Goal: Task Accomplishment & Management: Use online tool/utility

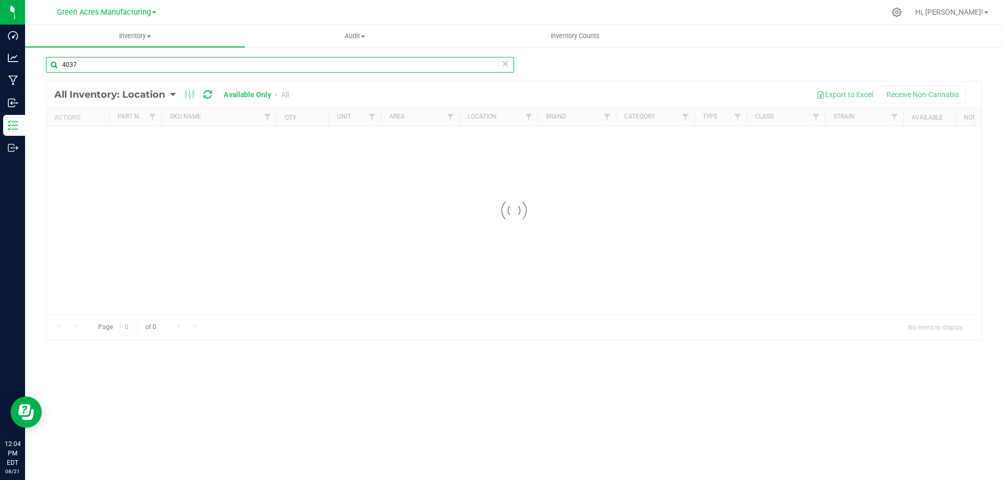
click at [209, 62] on input "4037" at bounding box center [280, 65] width 468 height 16
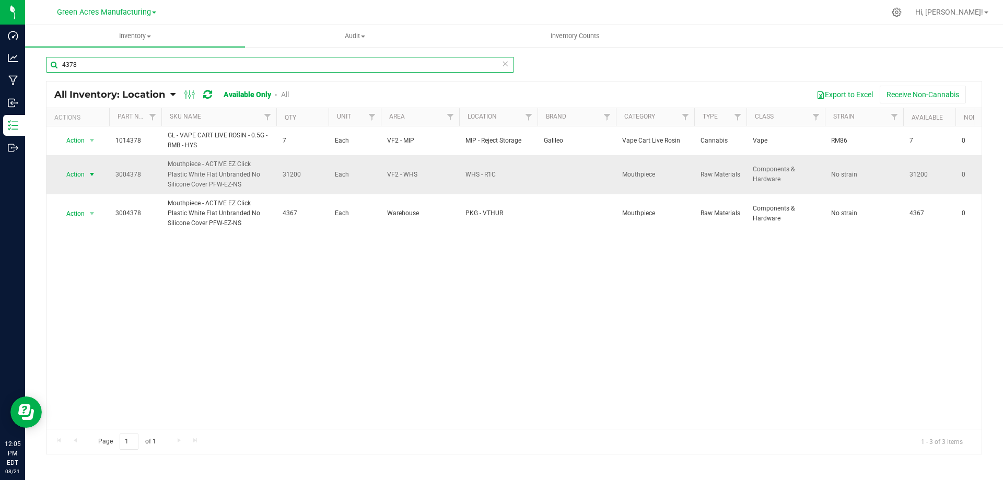
type input "4378"
click at [87, 175] on span "select" at bounding box center [92, 174] width 13 height 15
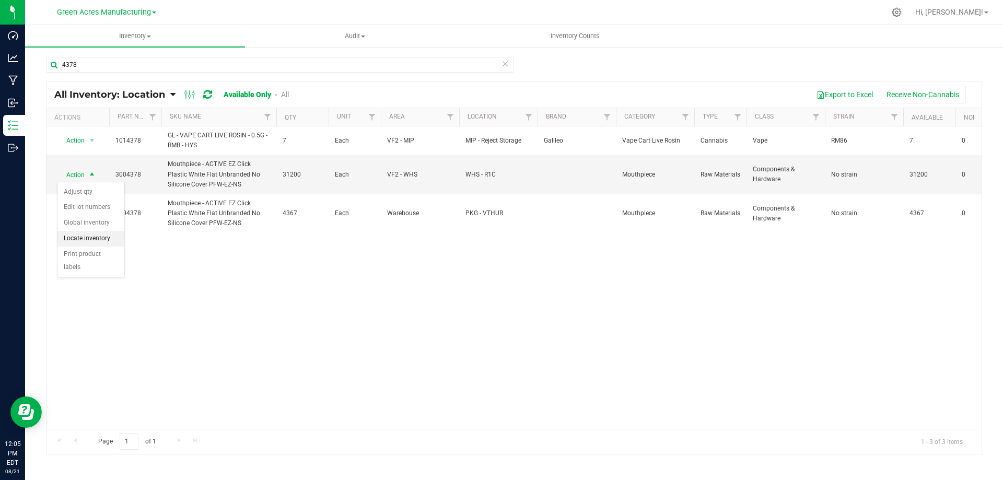
click at [95, 237] on li "Locate inventory" at bounding box center [90, 239] width 67 height 16
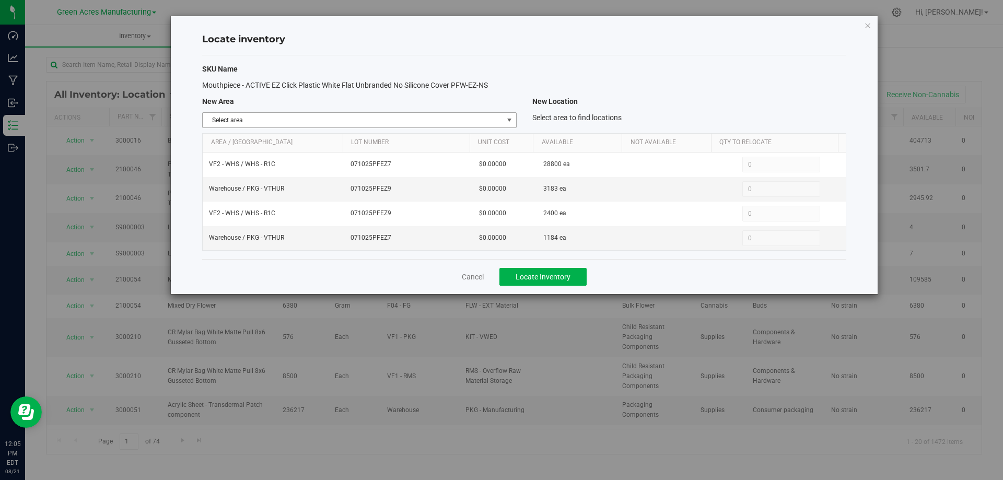
drag, startPoint x: 488, startPoint y: 116, endPoint x: 491, endPoint y: 124, distance: 7.8
click at [488, 116] on span "Select area" at bounding box center [353, 120] width 300 height 15
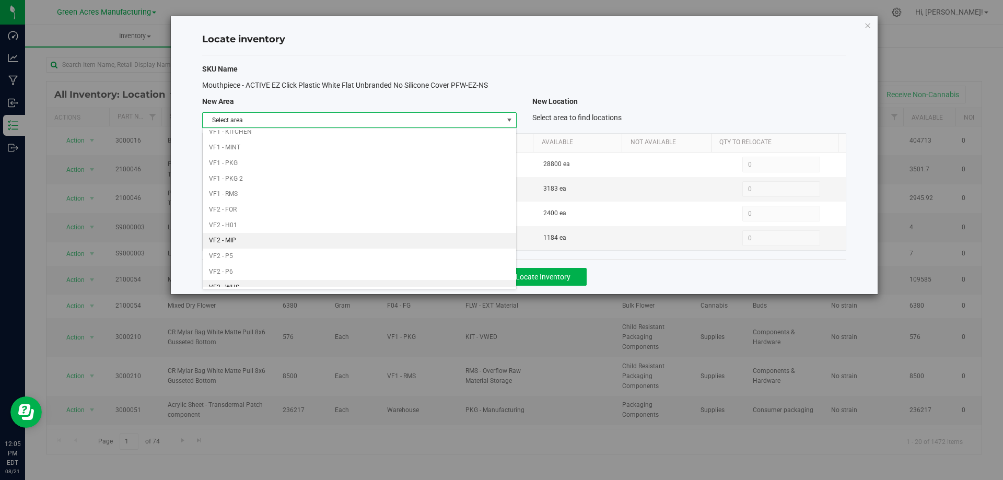
scroll to position [511, 0]
click at [464, 135] on li "VF1 - PKG" at bounding box center [359, 140] width 313 height 16
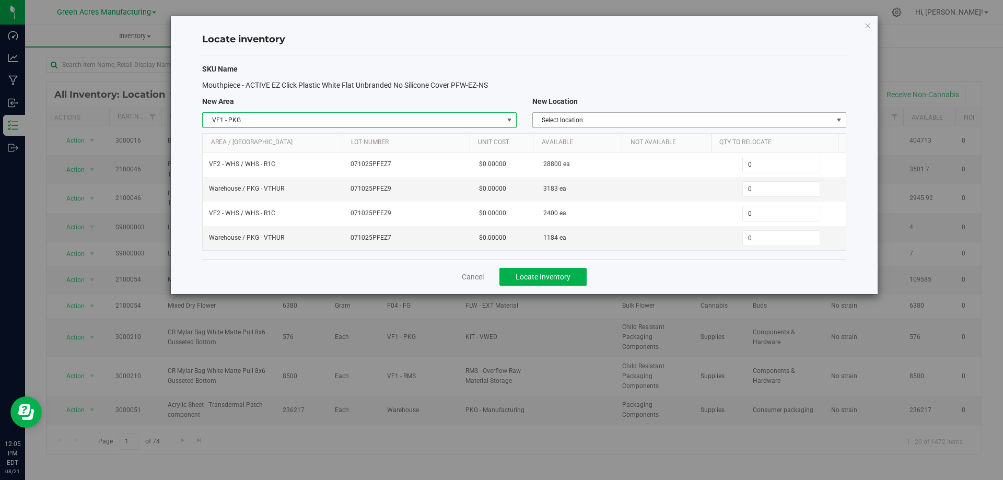
click at [662, 118] on span "Select location" at bounding box center [683, 120] width 300 height 15
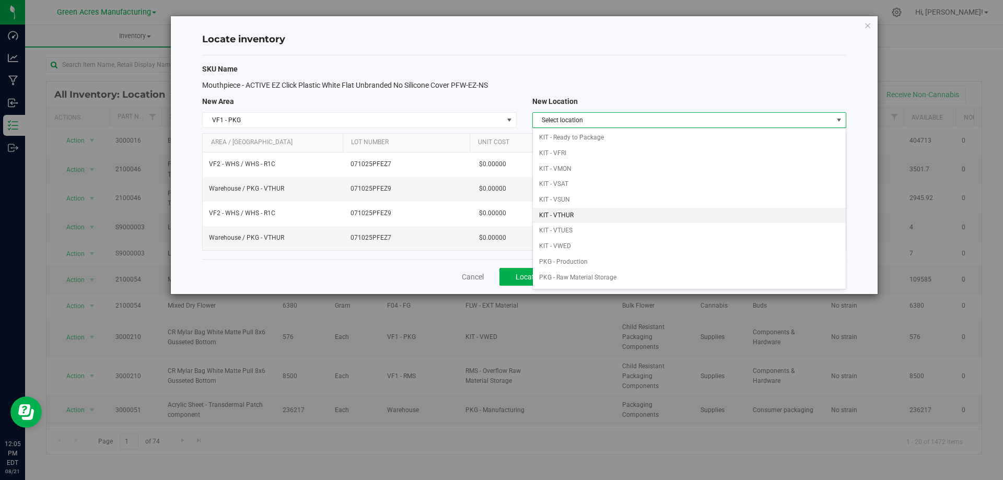
click at [634, 210] on li "KIT - VTHUR" at bounding box center [689, 216] width 313 height 16
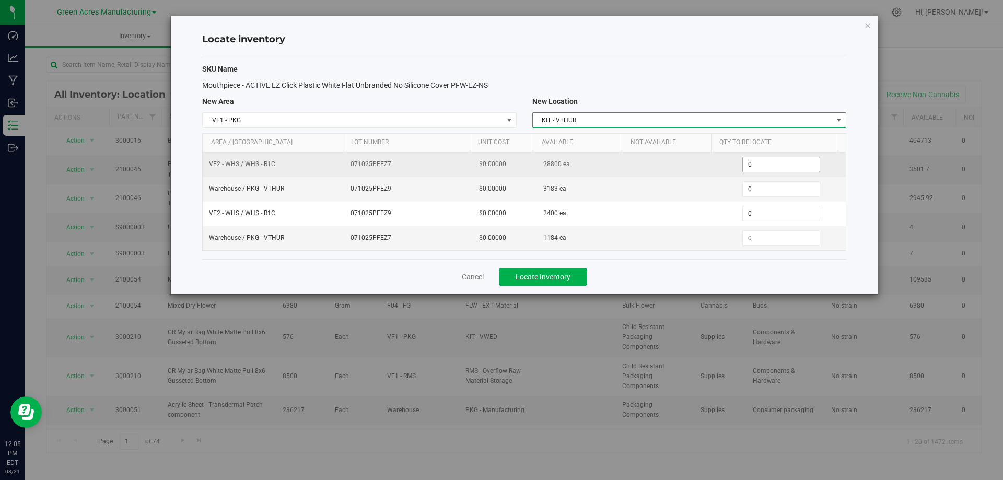
click at [759, 166] on span "0 0" at bounding box center [781, 165] width 78 height 16
click at [759, 166] on input "0" at bounding box center [781, 164] width 77 height 15
type input "2400"
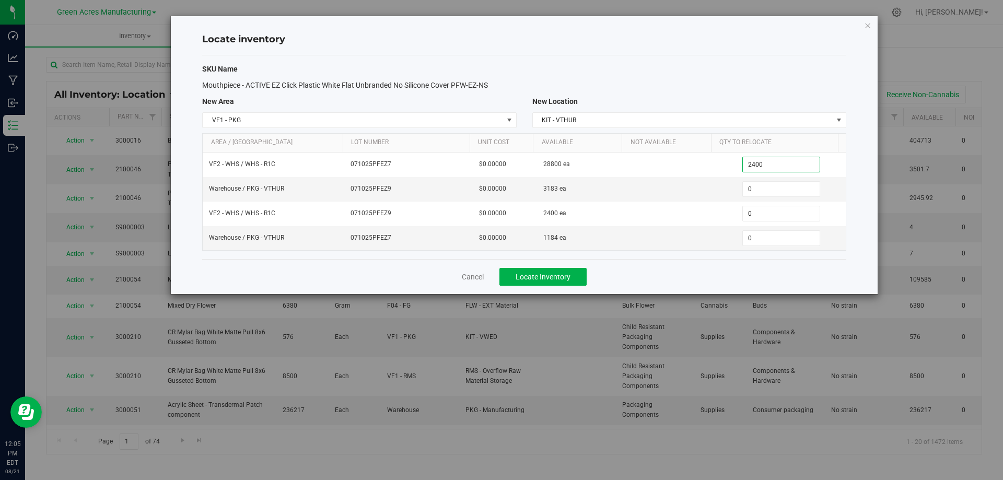
type input "2,400"
click at [695, 275] on div "Cancel Locate Inventory" at bounding box center [524, 276] width 644 height 35
click at [571, 272] on button "Locate Inventory" at bounding box center [542, 277] width 87 height 18
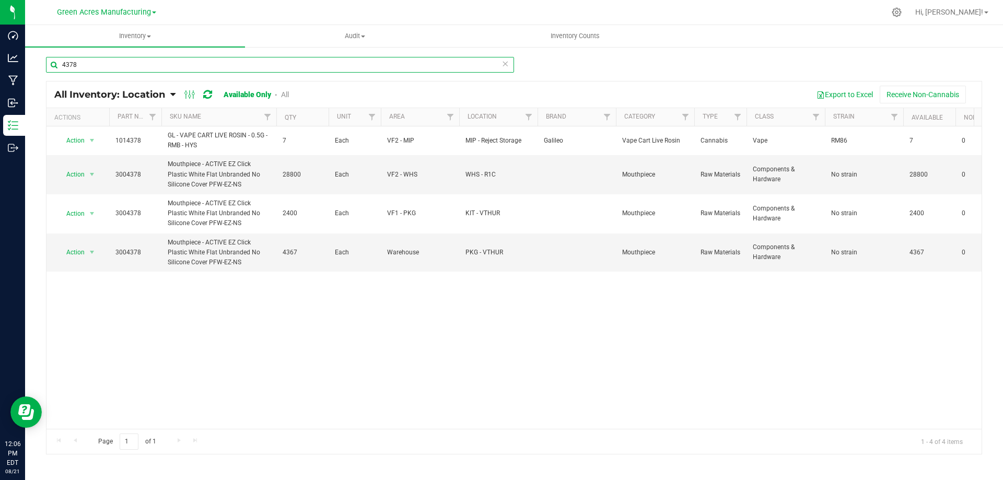
click at [260, 63] on input "4378" at bounding box center [280, 65] width 468 height 16
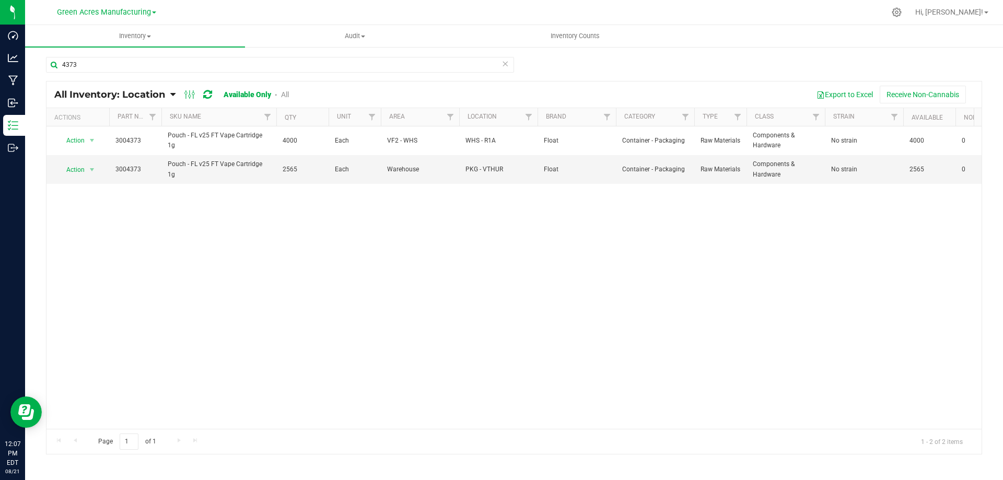
click at [200, 248] on div "Action Action Adjust qty Edit lot numbers Global inventory Locate inventory Pri…" at bounding box center [513, 277] width 935 height 302
click at [136, 64] on input "4373" at bounding box center [280, 65] width 468 height 16
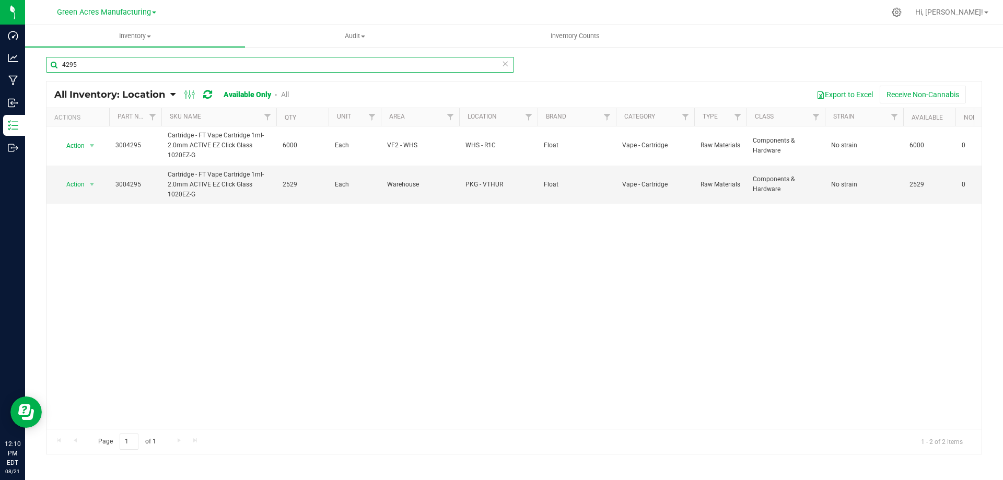
click at [334, 65] on input "4295" at bounding box center [280, 65] width 468 height 16
type input "3340"
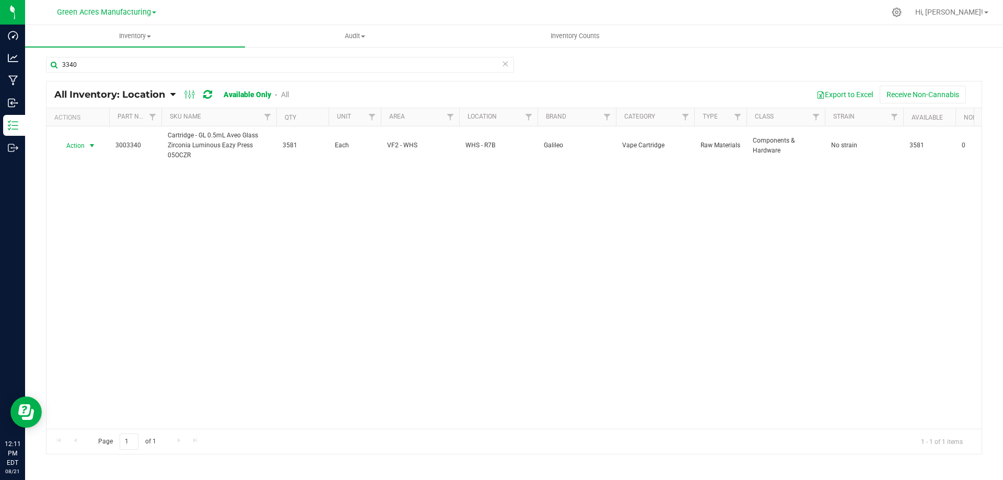
click at [93, 147] on span "select" at bounding box center [92, 146] width 8 height 8
click at [103, 207] on li "Locate inventory" at bounding box center [90, 210] width 67 height 16
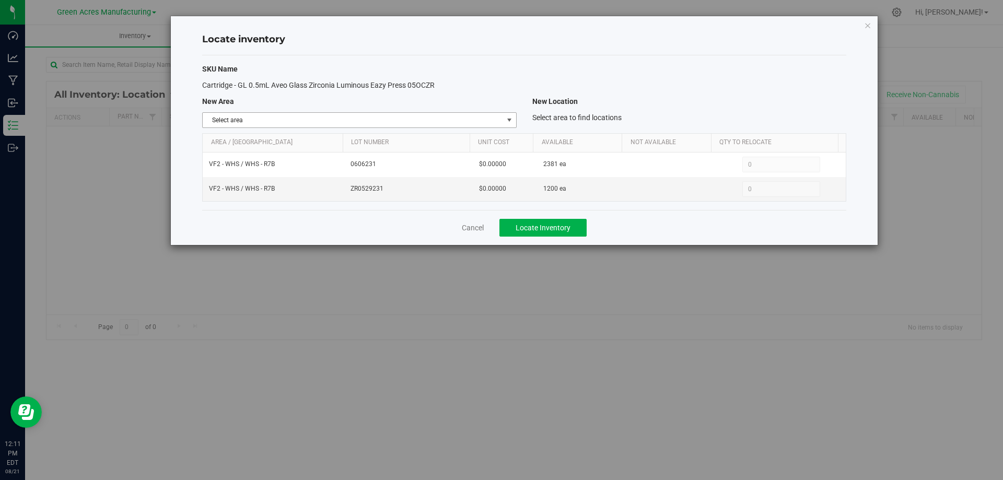
click at [501, 119] on span "Select area" at bounding box center [353, 120] width 300 height 15
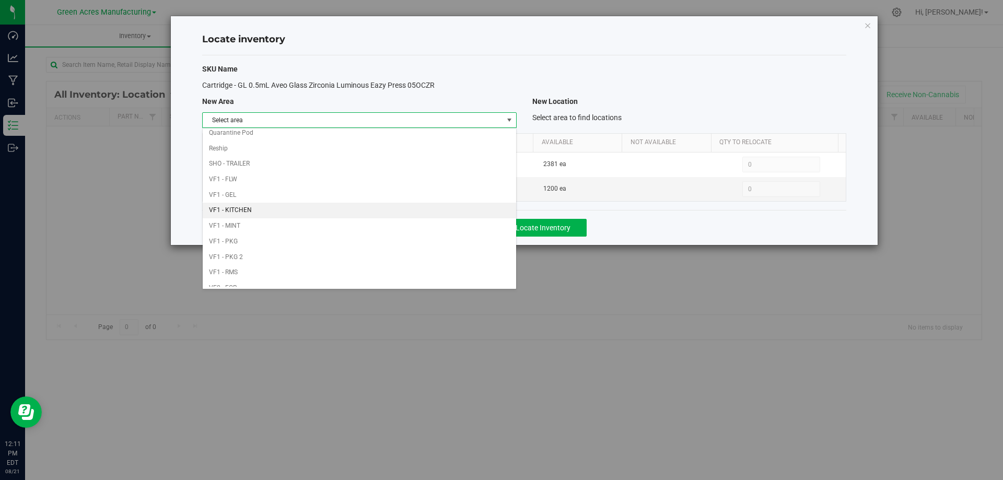
scroll to position [511, 0]
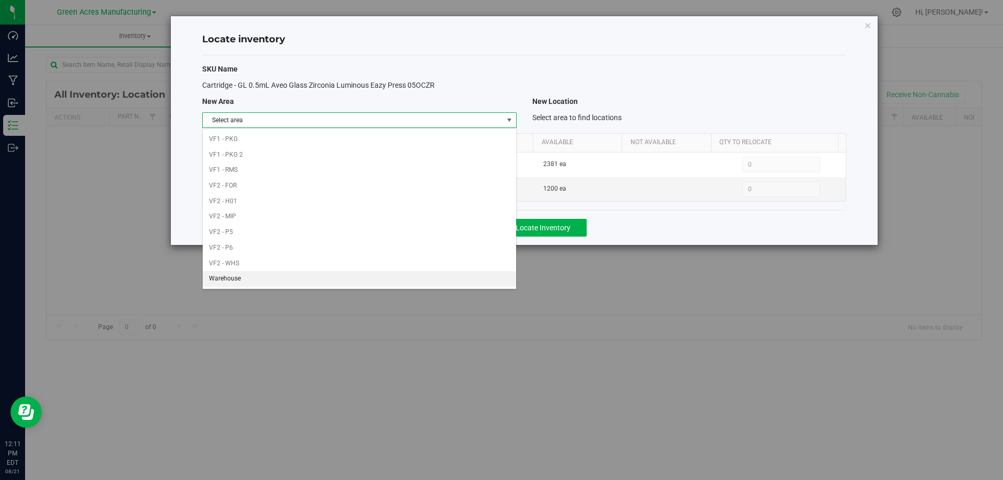
click at [306, 277] on li "Warehouse" at bounding box center [359, 279] width 313 height 16
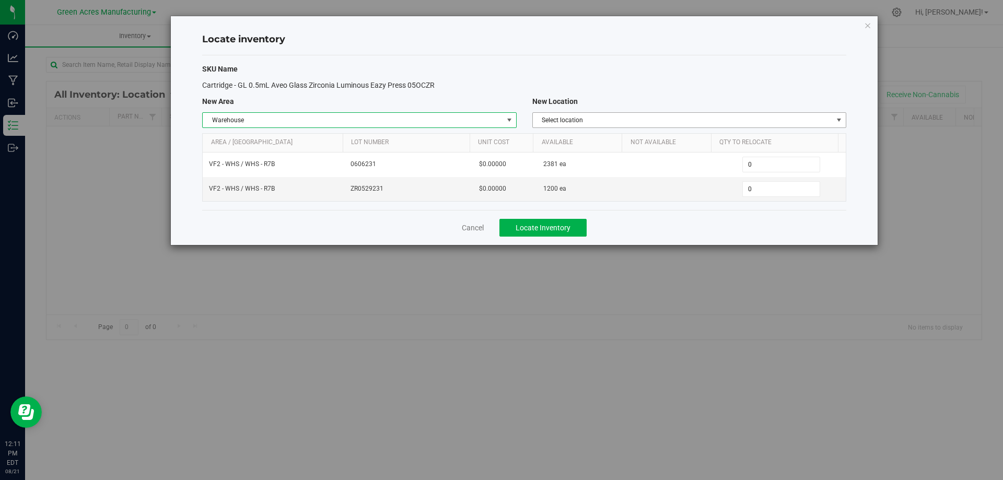
click at [733, 122] on span "Select location" at bounding box center [683, 120] width 300 height 15
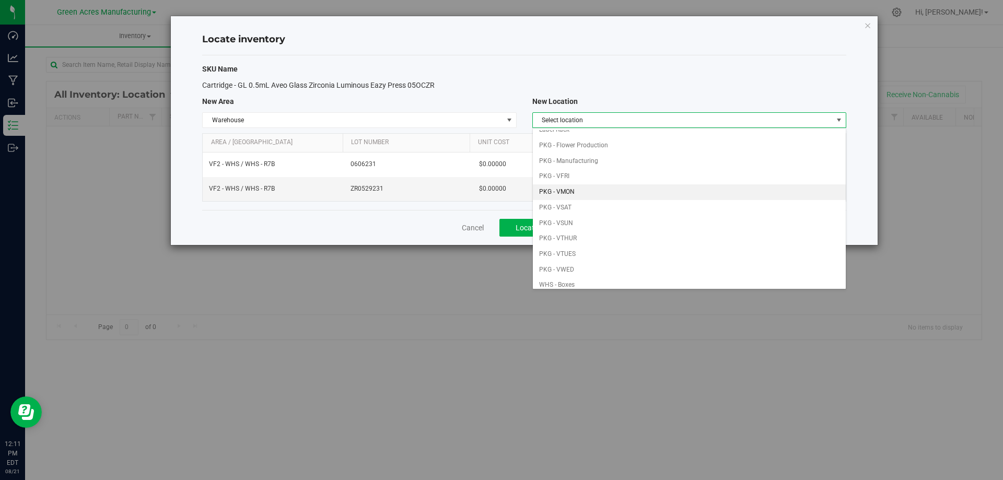
scroll to position [104, 0]
click at [604, 188] on li "PKG - VTHUR" at bounding box center [689, 189] width 313 height 16
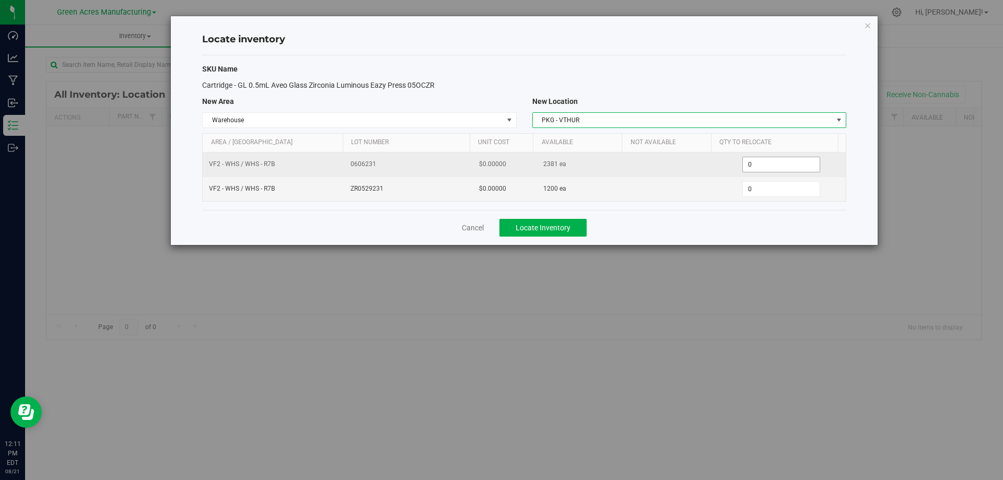
click at [779, 163] on span "0 0" at bounding box center [781, 165] width 78 height 16
click at [779, 163] on input "0" at bounding box center [781, 164] width 77 height 15
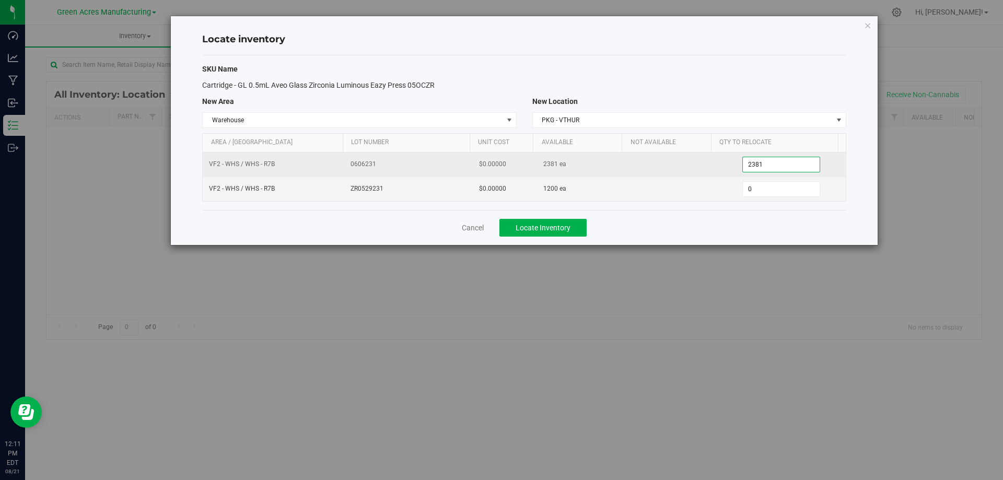
type input "23814"
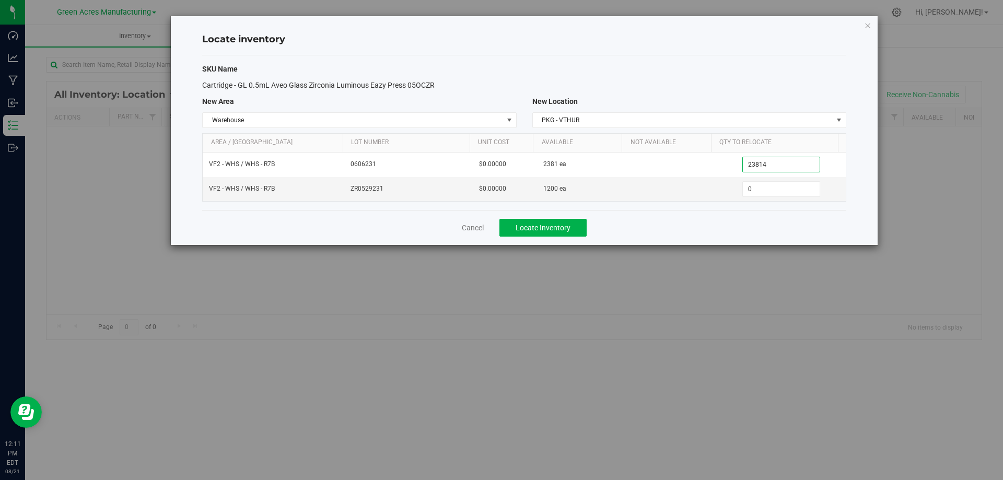
type input "2,381"
click at [751, 220] on div "Cancel Locate Inventory" at bounding box center [524, 227] width 644 height 35
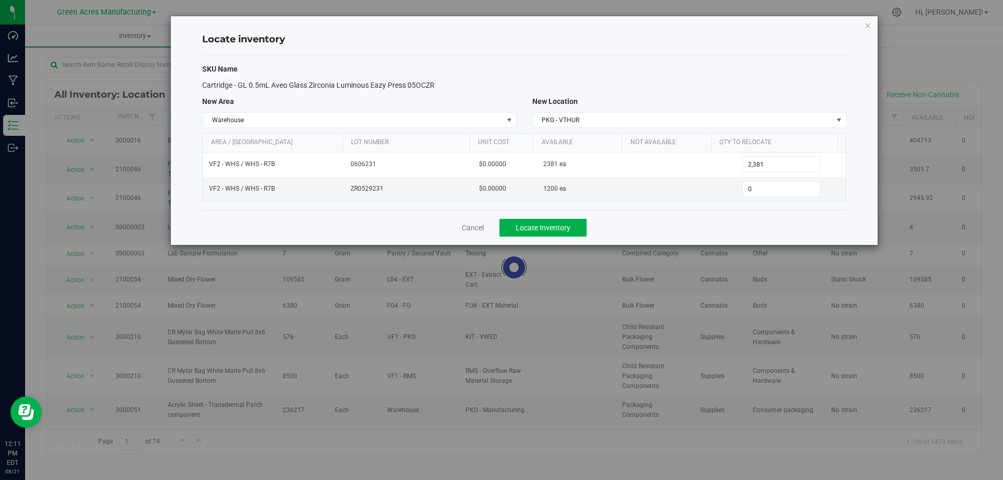
click at [690, 230] on div "Cancel Locate Inventory" at bounding box center [524, 227] width 644 height 35
click at [576, 235] on button "Locate Inventory" at bounding box center [542, 228] width 87 height 18
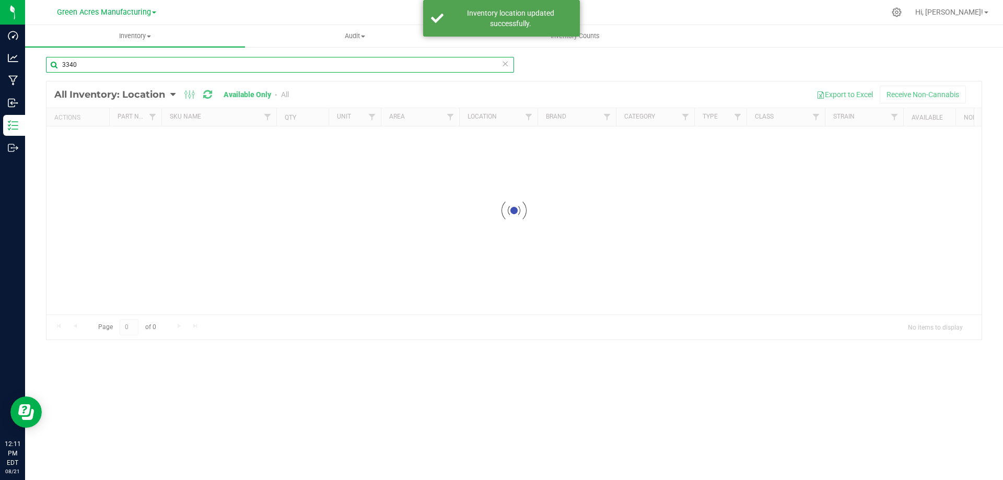
click at [331, 71] on input "3340" at bounding box center [280, 65] width 468 height 16
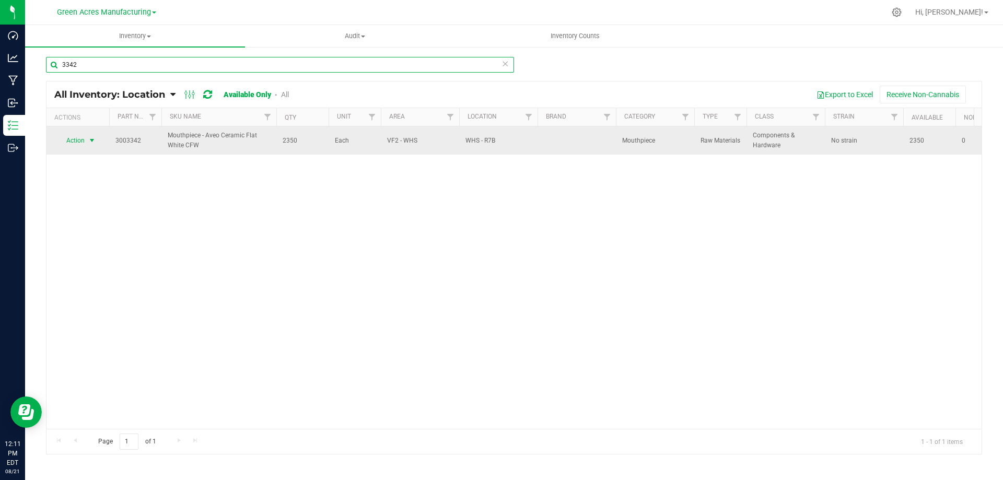
type input "3342"
click at [85, 140] on span "Action" at bounding box center [71, 140] width 28 height 15
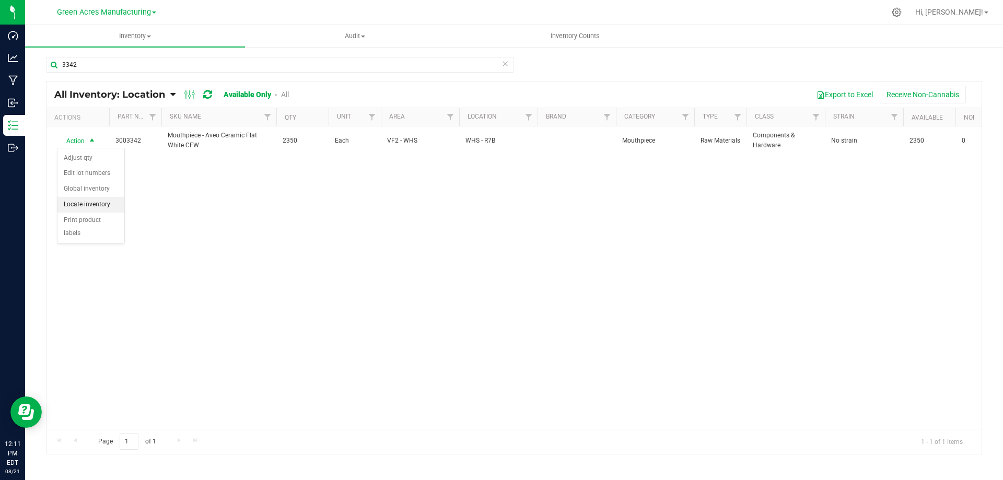
click at [109, 206] on li "Locate inventory" at bounding box center [90, 205] width 67 height 16
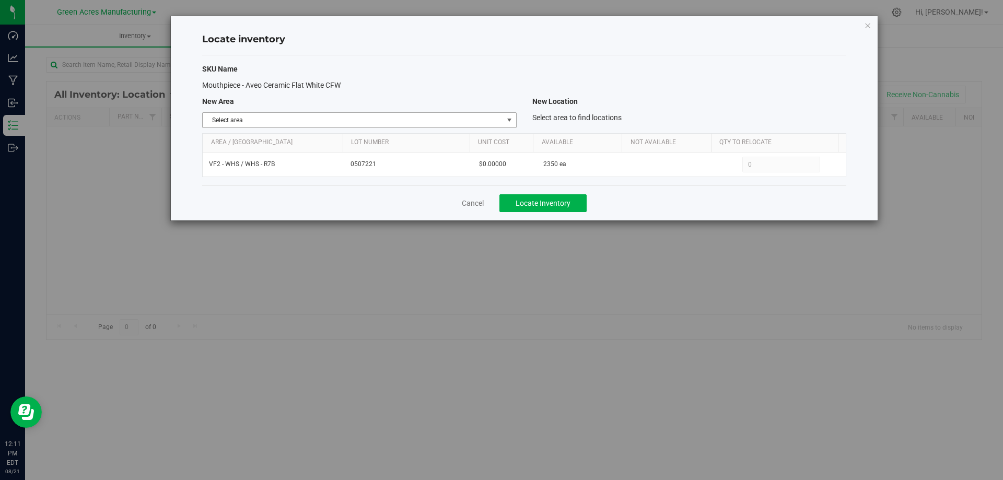
click at [463, 125] on span "Select area" at bounding box center [353, 120] width 300 height 15
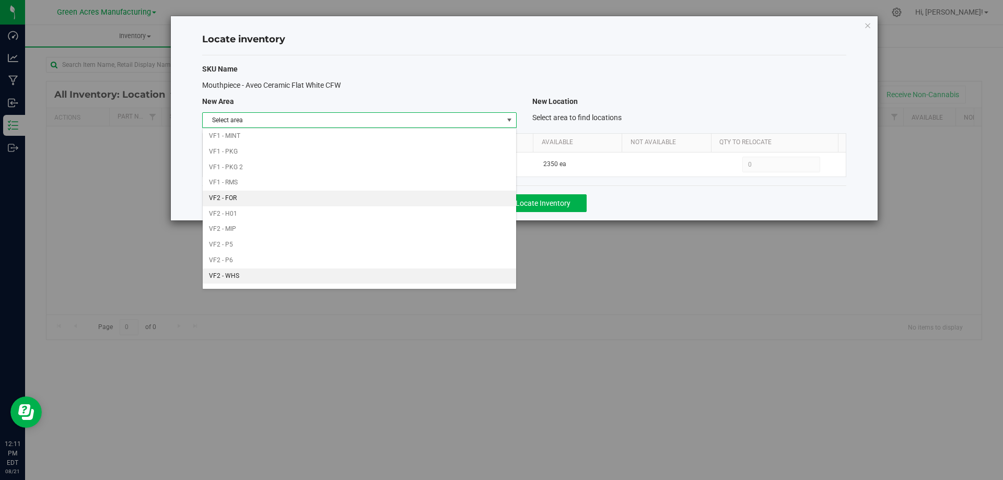
scroll to position [511, 0]
click at [432, 275] on li "Warehouse" at bounding box center [359, 279] width 313 height 16
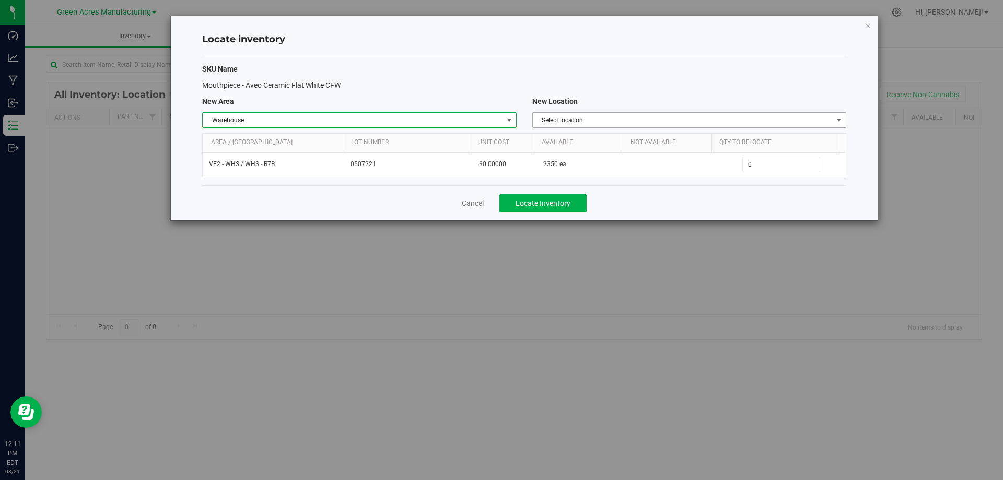
click at [735, 122] on span "Select location" at bounding box center [683, 120] width 300 height 15
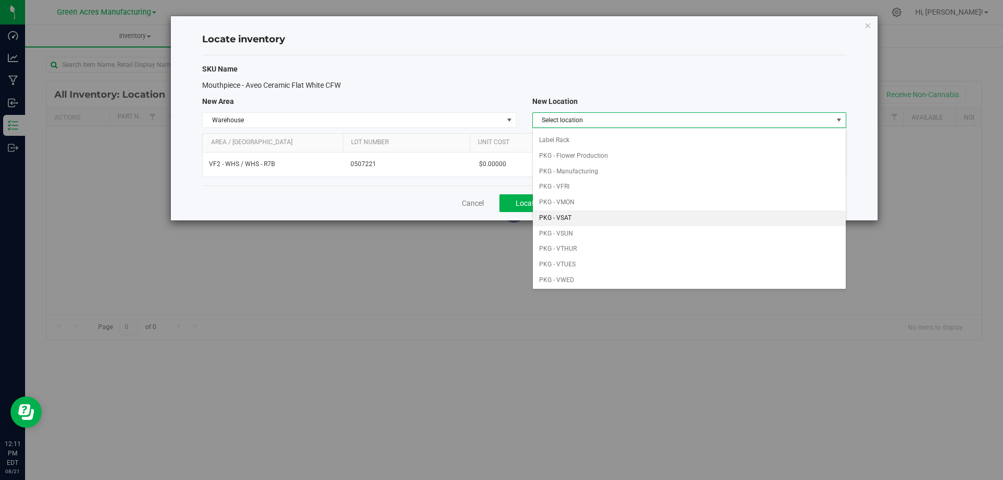
scroll to position [52, 0]
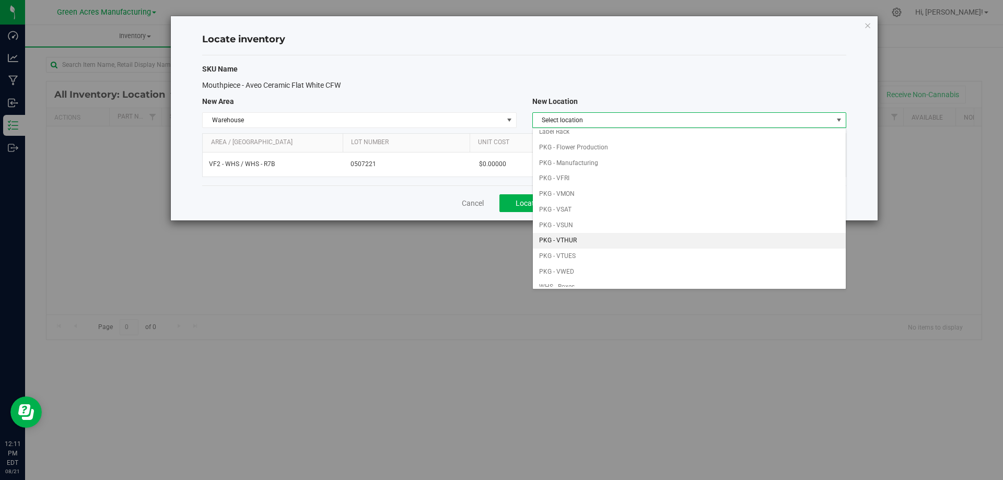
click at [605, 240] on li "PKG - VTHUR" at bounding box center [689, 241] width 313 height 16
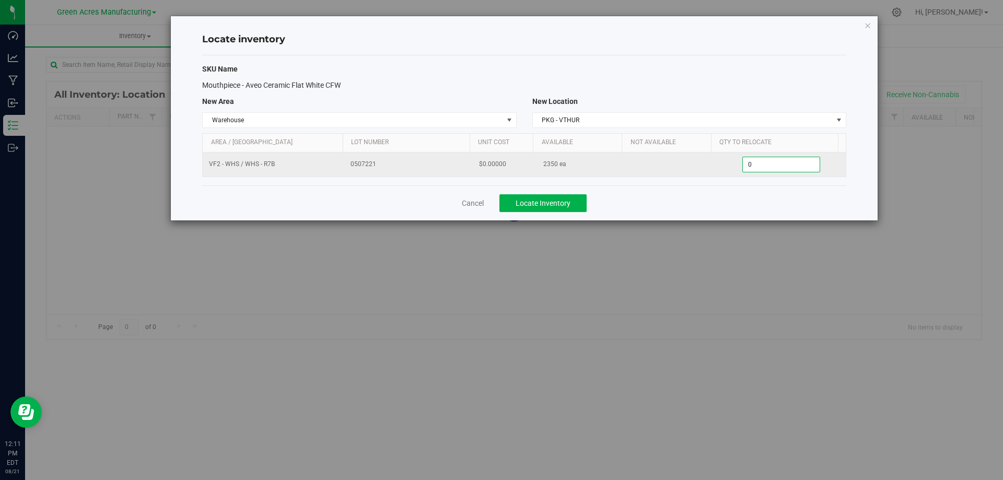
click at [772, 170] on span "0 0" at bounding box center [781, 165] width 78 height 16
click at [772, 170] on input "0" at bounding box center [781, 164] width 77 height 15
type input "2350"
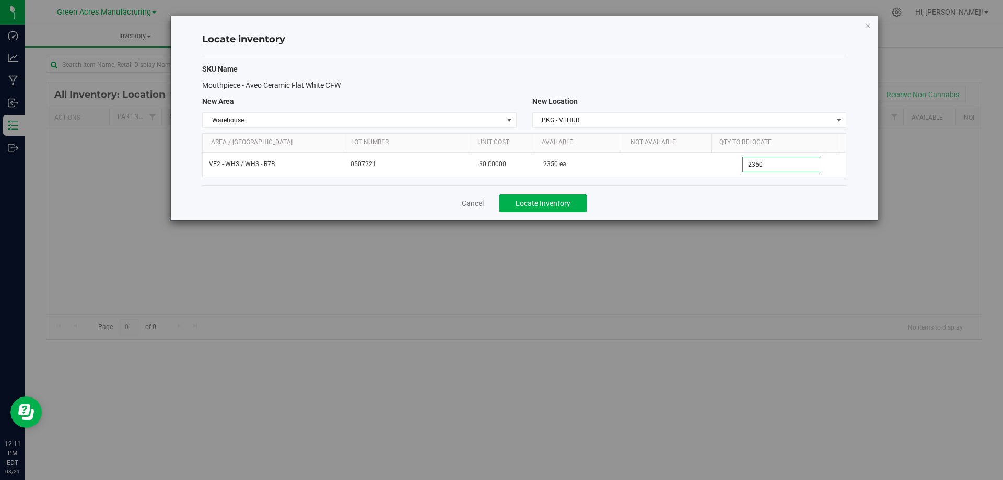
type input "2,350"
click at [710, 209] on div "Cancel Locate Inventory" at bounding box center [524, 202] width 644 height 35
click at [532, 204] on span "Locate Inventory" at bounding box center [543, 203] width 55 height 8
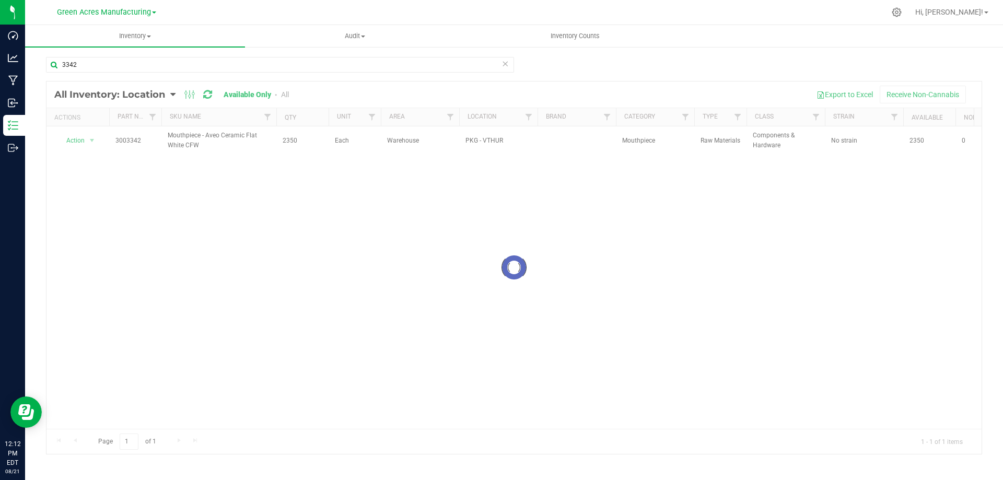
click at [116, 201] on div at bounding box center [513, 267] width 935 height 372
click at [166, 63] on input "3342" at bounding box center [280, 65] width 468 height 16
click at [314, 10] on div at bounding box center [536, 12] width 698 height 20
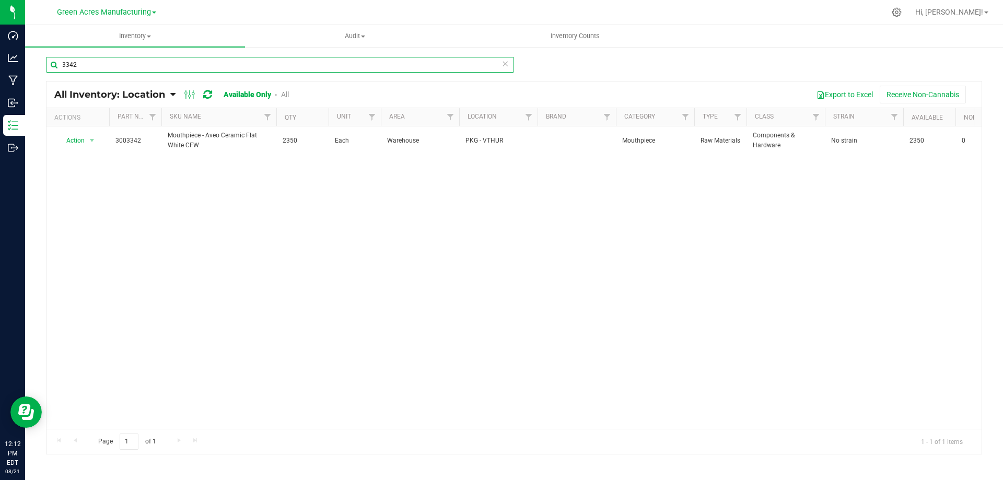
click at [156, 69] on input "3342" at bounding box center [280, 65] width 468 height 16
type input "4202"
click at [156, 69] on input "4202" at bounding box center [280, 65] width 468 height 16
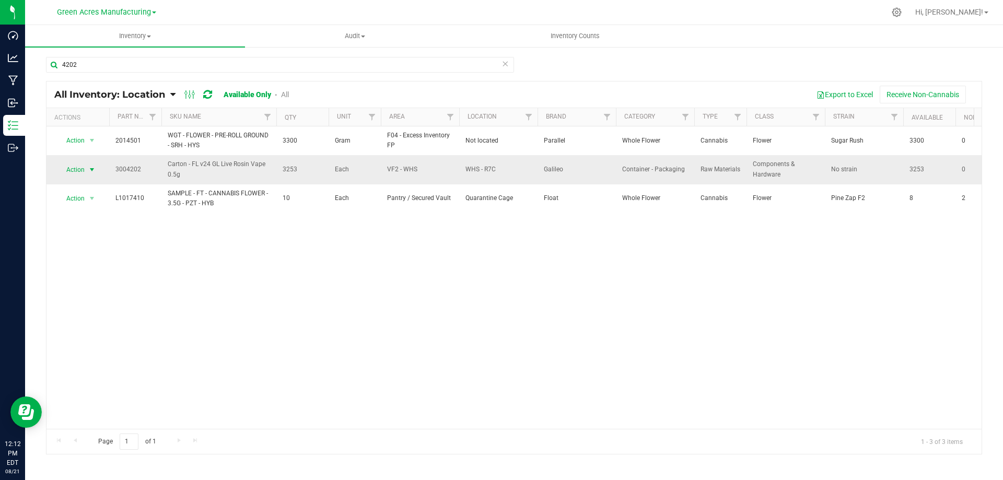
click at [87, 175] on span "select" at bounding box center [92, 169] width 13 height 15
click at [100, 232] on li "Locate inventory" at bounding box center [90, 234] width 67 height 16
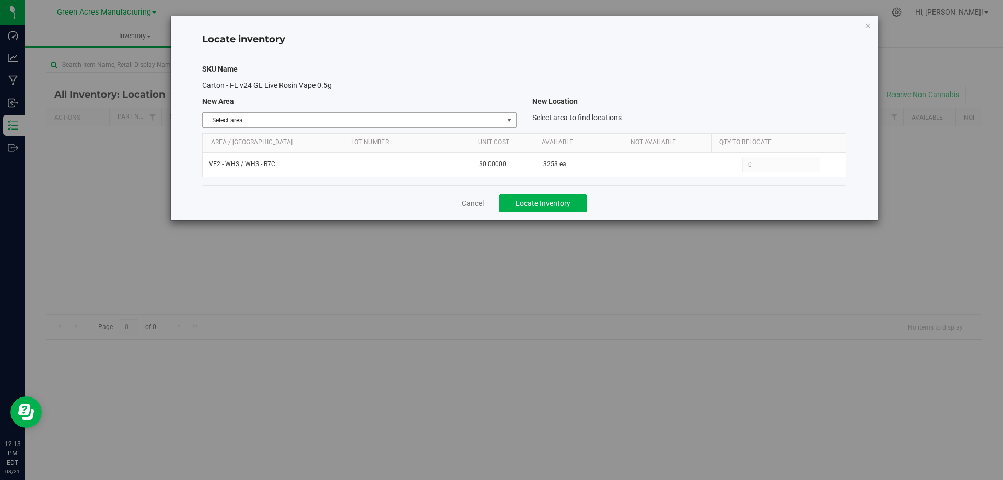
click at [495, 120] on span "Select area" at bounding box center [353, 120] width 300 height 15
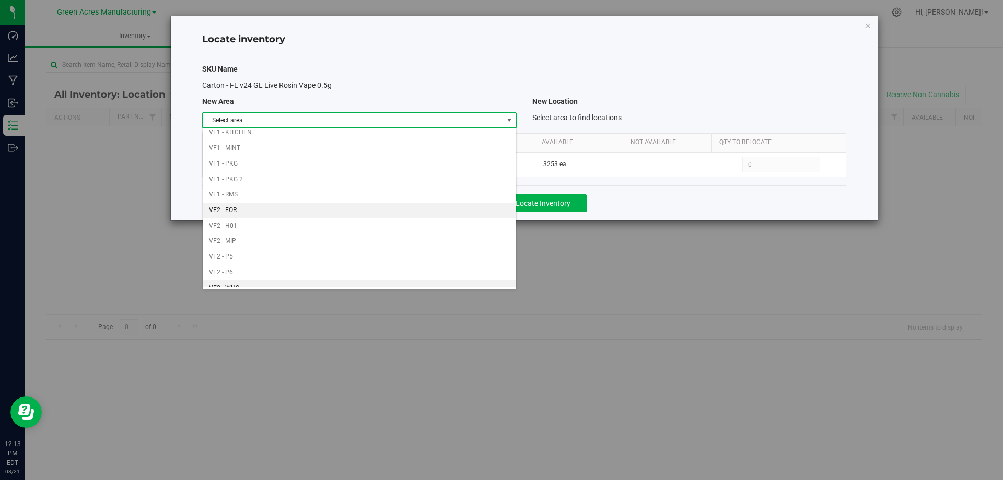
scroll to position [511, 0]
click at [443, 283] on li "Warehouse" at bounding box center [359, 279] width 313 height 16
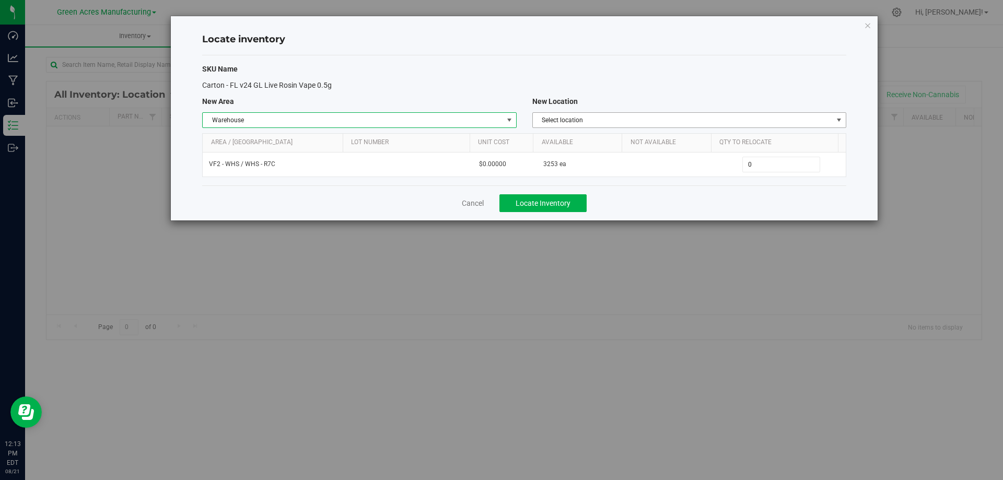
click at [759, 104] on div "New Location" at bounding box center [689, 101] width 330 height 11
click at [761, 115] on span "Select location" at bounding box center [683, 120] width 300 height 15
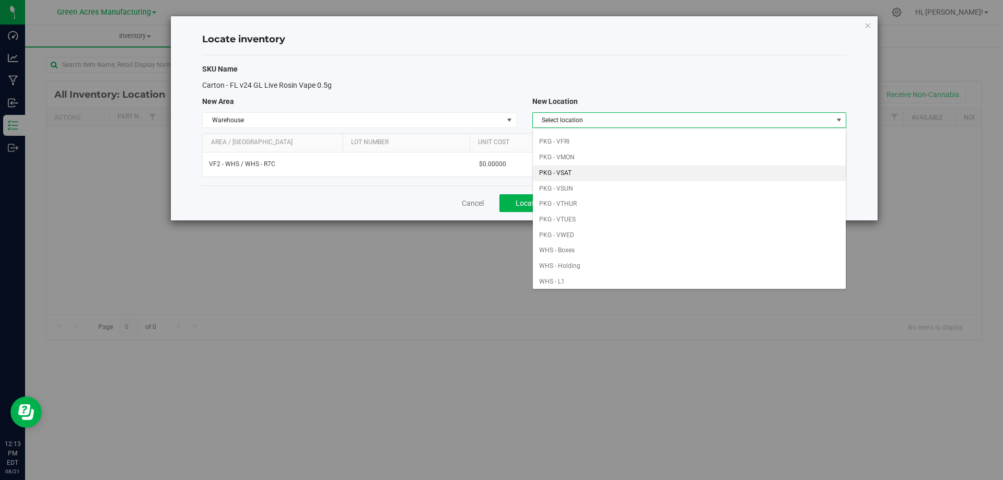
scroll to position [104, 0]
click at [626, 183] on li "PKG - VTHUR" at bounding box center [689, 189] width 313 height 16
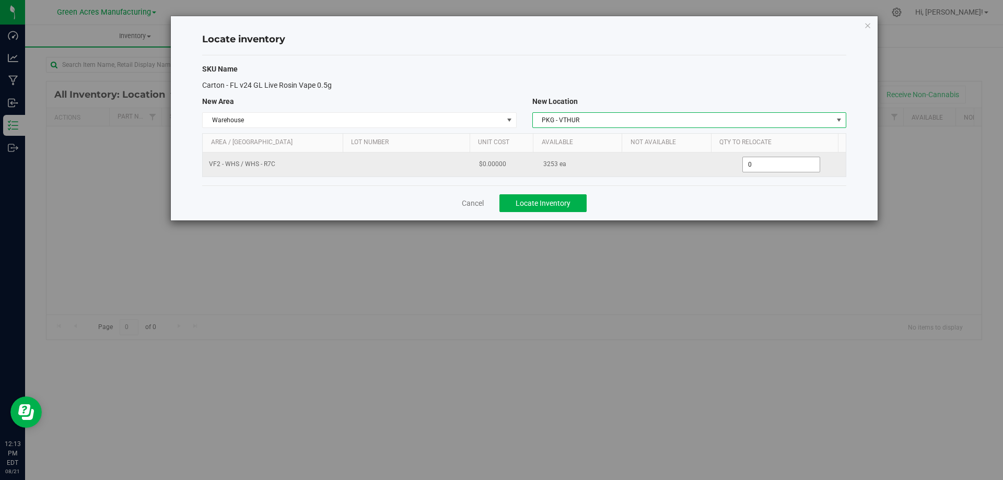
click at [775, 161] on span "0 0" at bounding box center [781, 165] width 78 height 16
click at [775, 161] on input "0" at bounding box center [781, 164] width 77 height 15
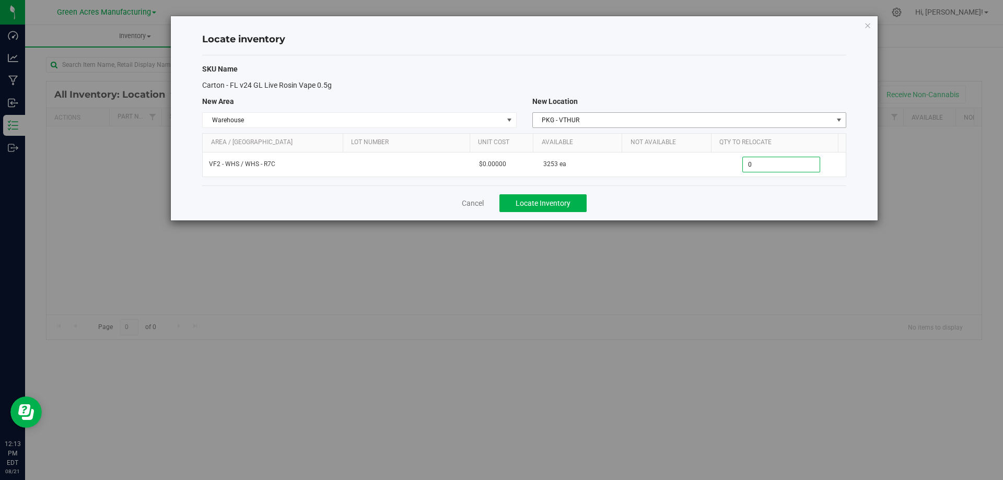
click at [778, 113] on span "PKG - VTHUR" at bounding box center [683, 120] width 300 height 15
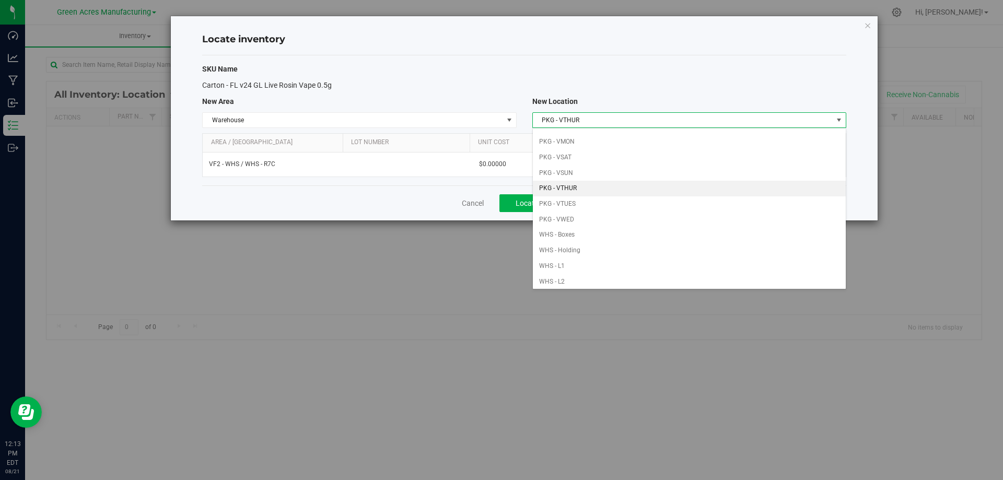
click at [647, 187] on li "PKG - VTHUR" at bounding box center [689, 189] width 313 height 16
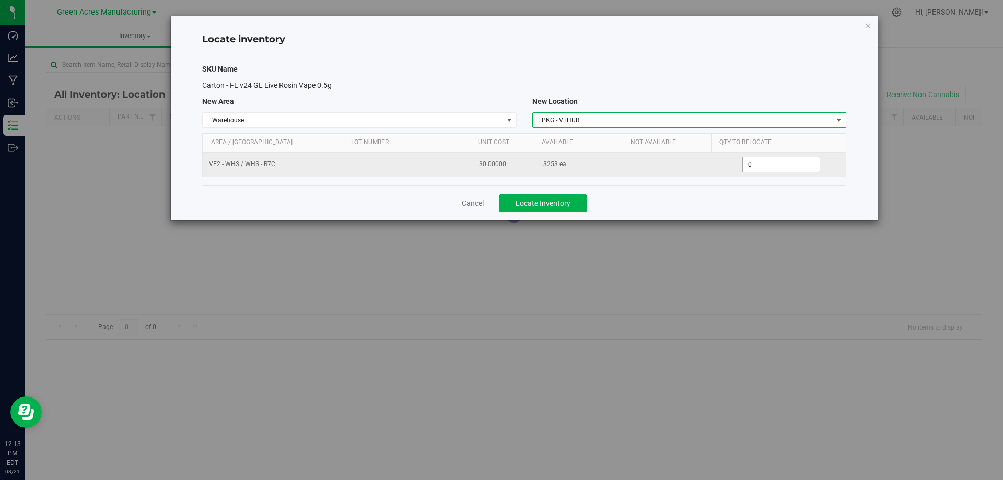
click at [761, 163] on span "0 0" at bounding box center [781, 165] width 78 height 16
click at [761, 163] on input "0" at bounding box center [781, 164] width 77 height 15
paste input "1853"
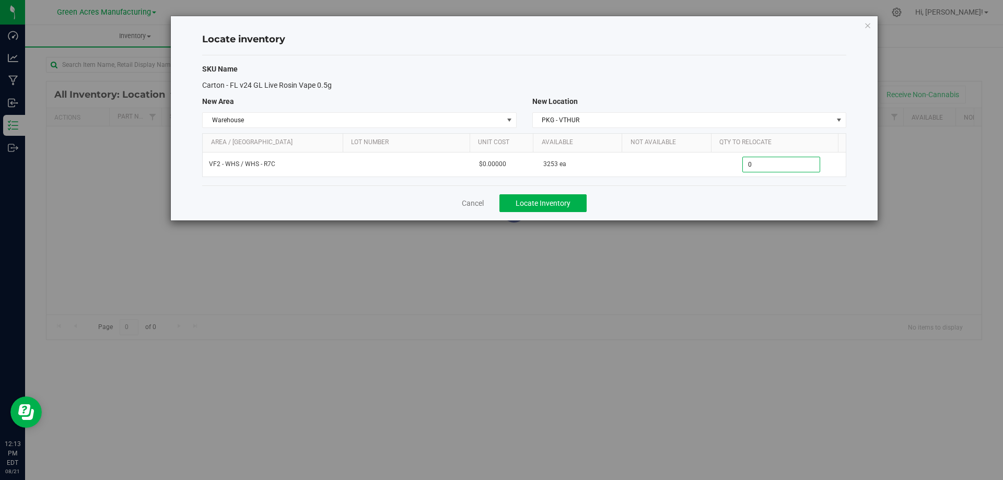
type input "1853"
type input "1,853"
click at [746, 198] on div "Cancel Locate Inventory" at bounding box center [524, 202] width 644 height 35
click at [548, 200] on span "Locate Inventory" at bounding box center [543, 203] width 55 height 8
